Goal: Obtain resource: Obtain resource

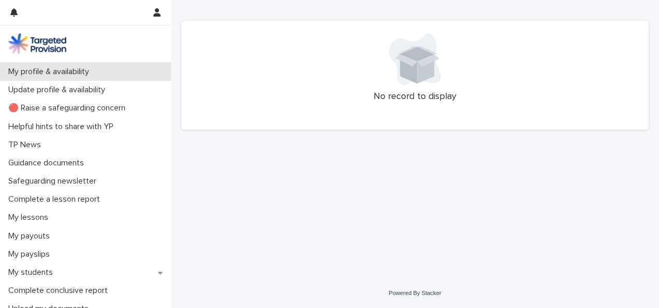
click at [26, 70] on p "My profile & availability" at bounding box center [50, 72] width 93 height 10
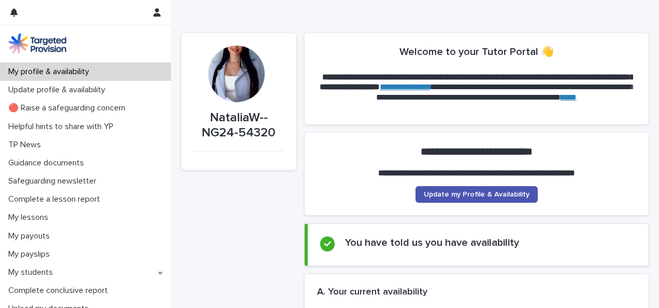
click at [221, 67] on div at bounding box center [236, 74] width 56 height 56
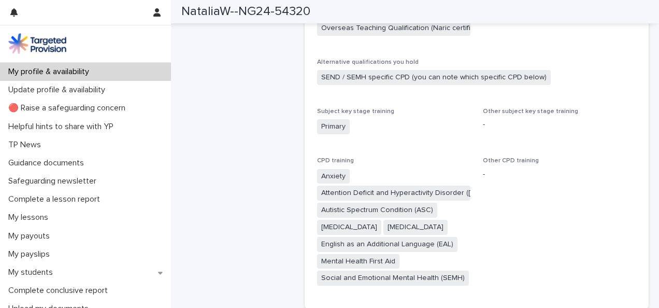
scroll to position [915, 0]
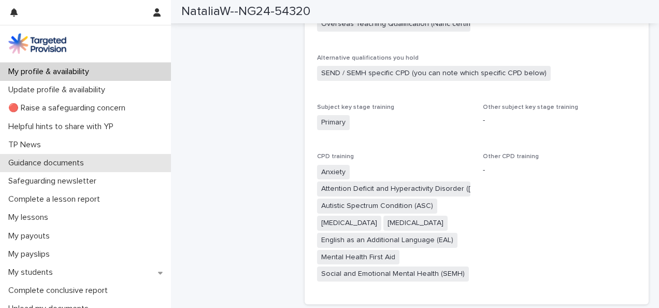
click at [85, 162] on p "Guidance documents" at bounding box center [48, 163] width 88 height 10
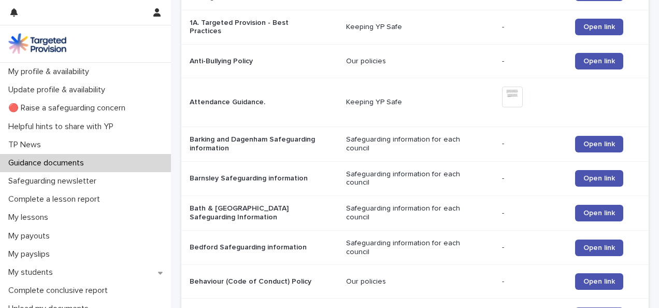
scroll to position [247, 0]
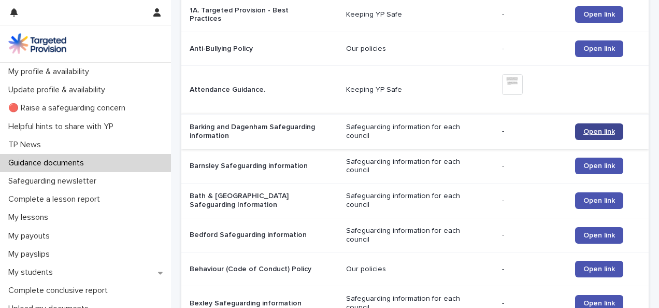
click at [591, 135] on link "Open link" at bounding box center [599, 131] width 48 height 17
click at [583, 50] on span "Open link" at bounding box center [599, 48] width 32 height 7
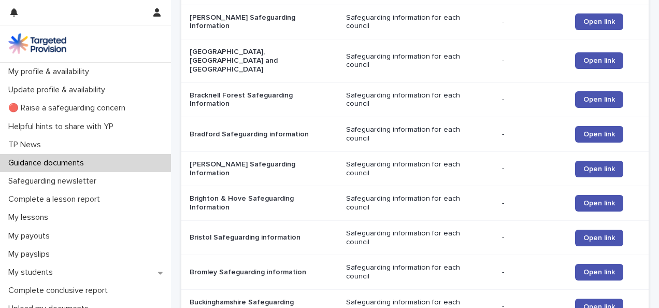
scroll to position [598, 0]
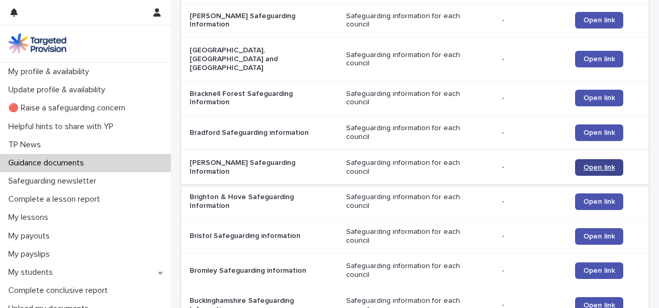
click at [590, 164] on span "Open link" at bounding box center [599, 167] width 32 height 7
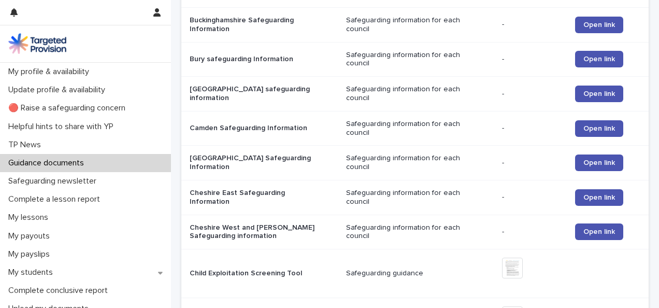
scroll to position [904, 0]
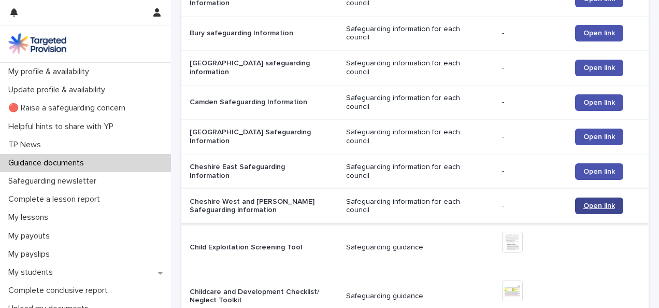
click at [587, 202] on span "Open link" at bounding box center [599, 205] width 32 height 7
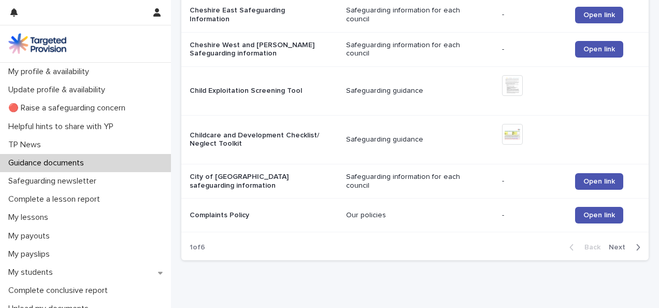
scroll to position [1062, 0]
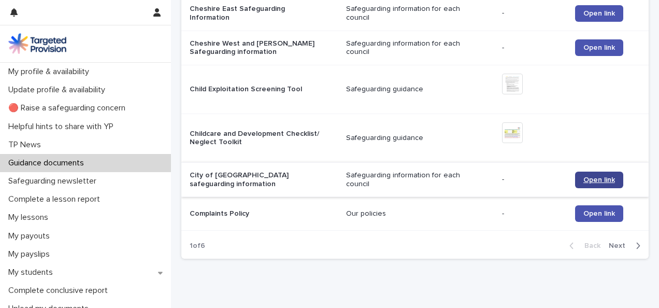
click at [597, 176] on span "Open link" at bounding box center [599, 179] width 32 height 7
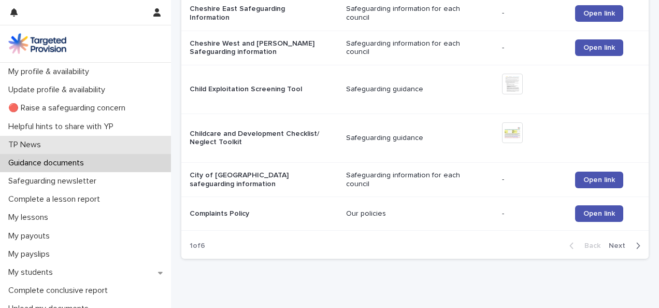
click at [37, 145] on p "TP News" at bounding box center [26, 145] width 45 height 10
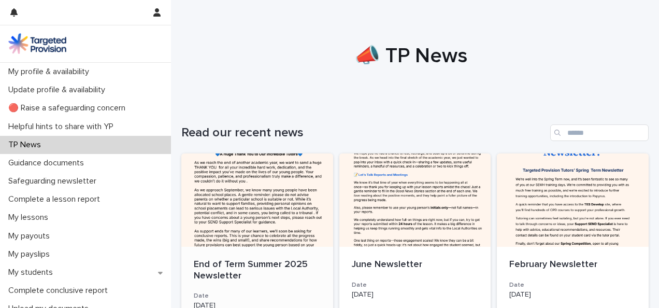
click at [241, 177] on div at bounding box center [257, 199] width 152 height 93
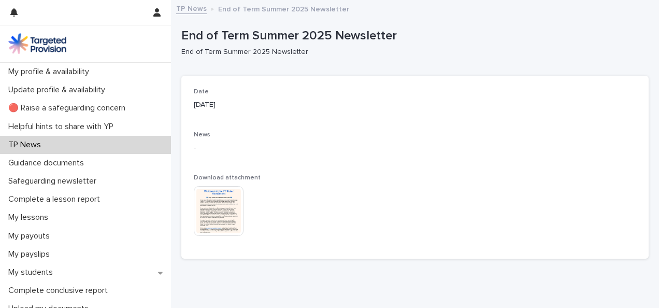
click at [226, 207] on img at bounding box center [219, 211] width 50 height 50
